Goal: Check status: Check status

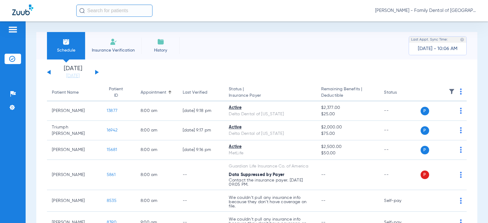
click at [222, 49] on div "Schedule Insurance Verification History Last Appt. Sync Time: Today - 10:06 AM" at bounding box center [256, 45] width 441 height 27
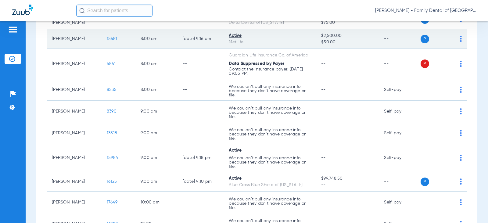
scroll to position [122, 0]
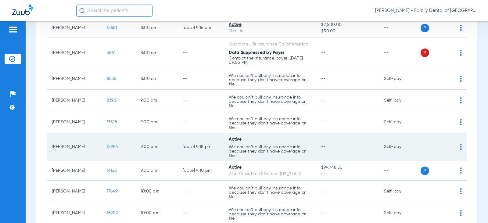
click at [107, 145] on span "15984" at bounding box center [112, 147] width 11 height 4
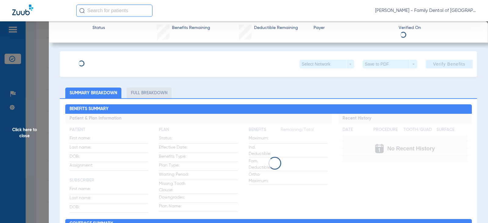
type input "Mylen"
type input "Fontillas"
type input "01/10/1964"
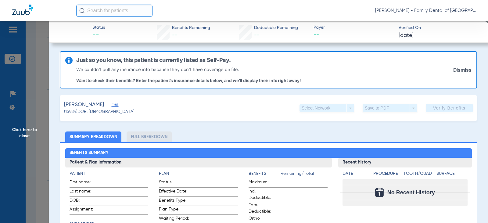
click at [112, 104] on span "Edit" at bounding box center [114, 106] width 5 height 6
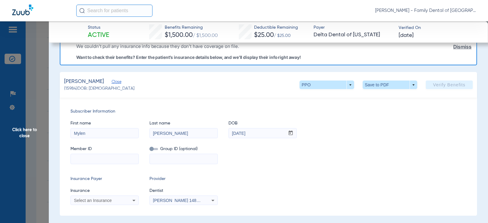
scroll to position [61, 0]
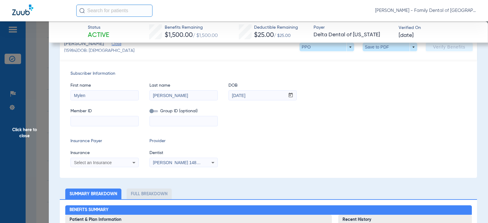
click at [111, 163] on span "Select an Insurance" at bounding box center [93, 162] width 38 height 5
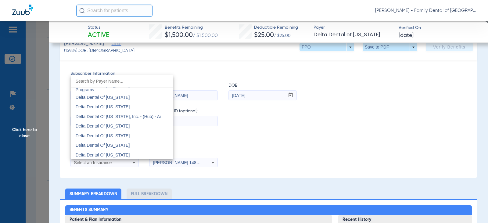
scroll to position [1342, 0]
click at [138, 115] on mat-option "Delta Dental Of Michigan" at bounding box center [122, 115] width 102 height 10
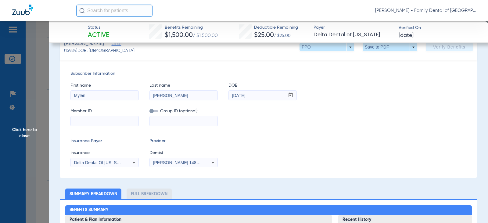
click at [113, 124] on input at bounding box center [105, 121] width 68 height 10
click at [101, 121] on input at bounding box center [105, 121] width 68 height 10
paste input "347826626"
type input "347826626"
click at [177, 123] on input at bounding box center [184, 121] width 68 height 10
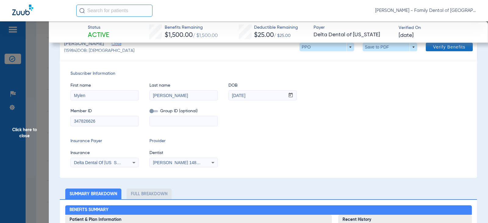
click at [457, 49] on span "Verify Benefits" at bounding box center [449, 47] width 32 height 5
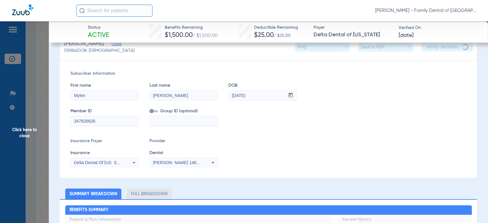
scroll to position [0, 0]
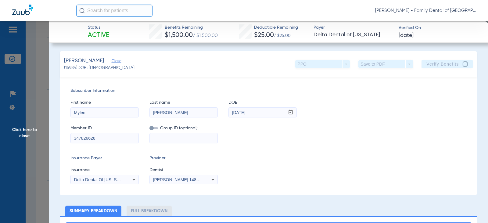
drag, startPoint x: 16, startPoint y: 128, endPoint x: 139, endPoint y: 123, distance: 122.4
click at [16, 128] on span "Click here to close" at bounding box center [24, 132] width 49 height 223
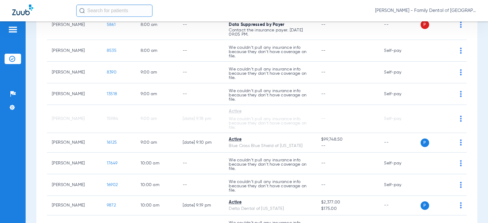
scroll to position [152, 0]
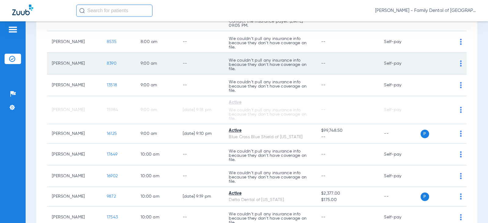
scroll to position [61, 0]
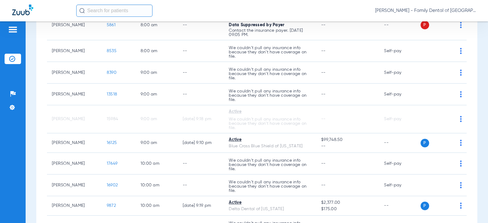
scroll to position [152, 0]
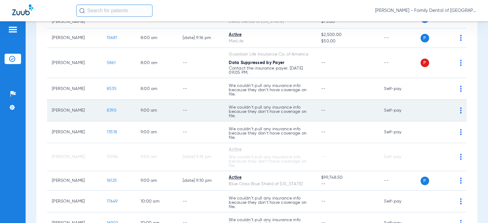
scroll to position [122, 0]
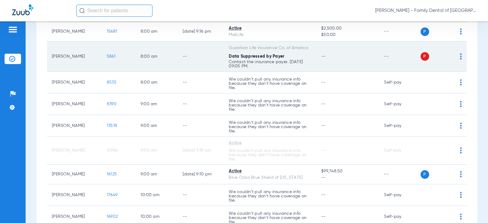
scroll to position [152, 0]
